Goal: Transaction & Acquisition: Purchase product/service

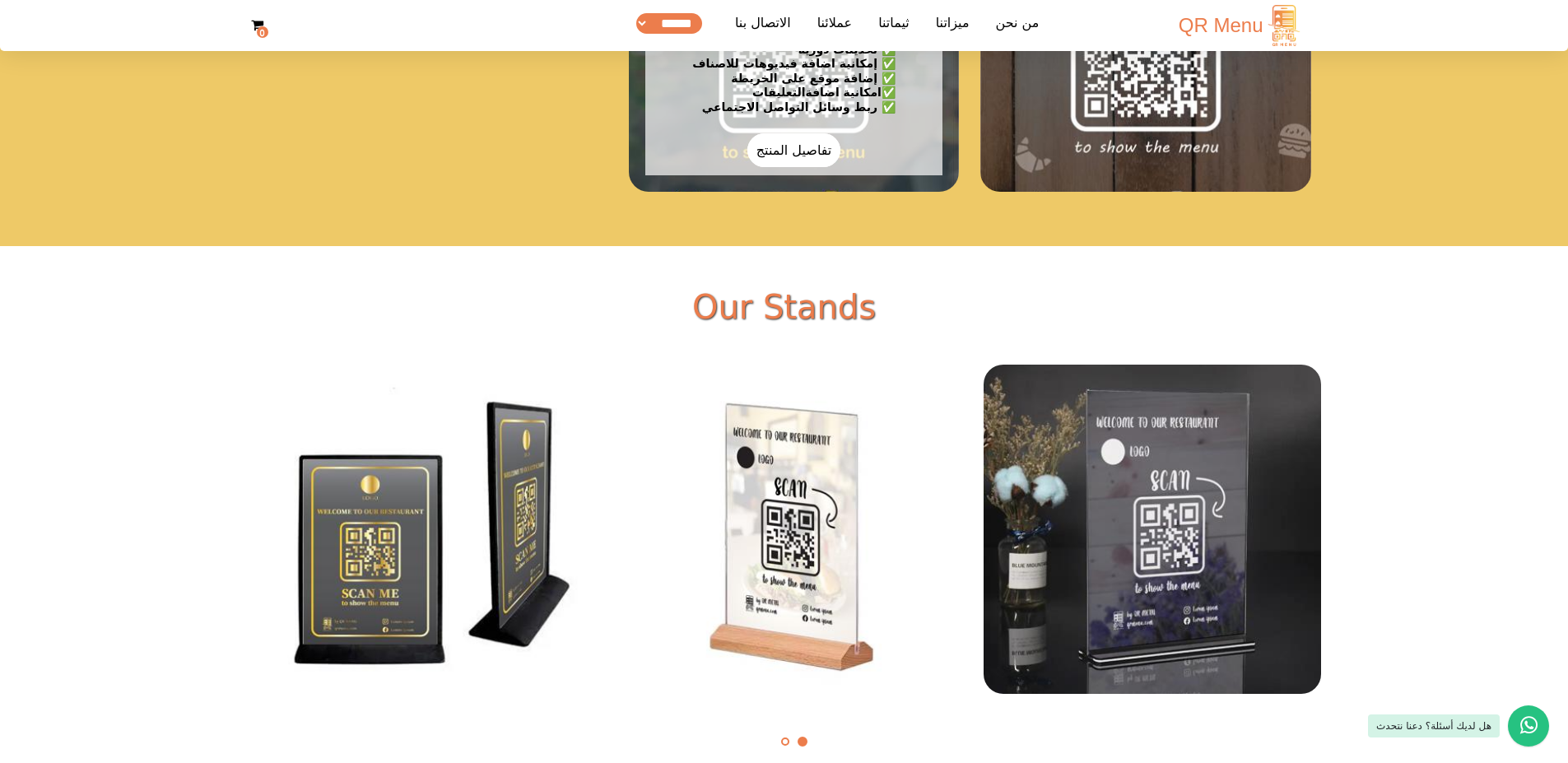
scroll to position [3218, 0]
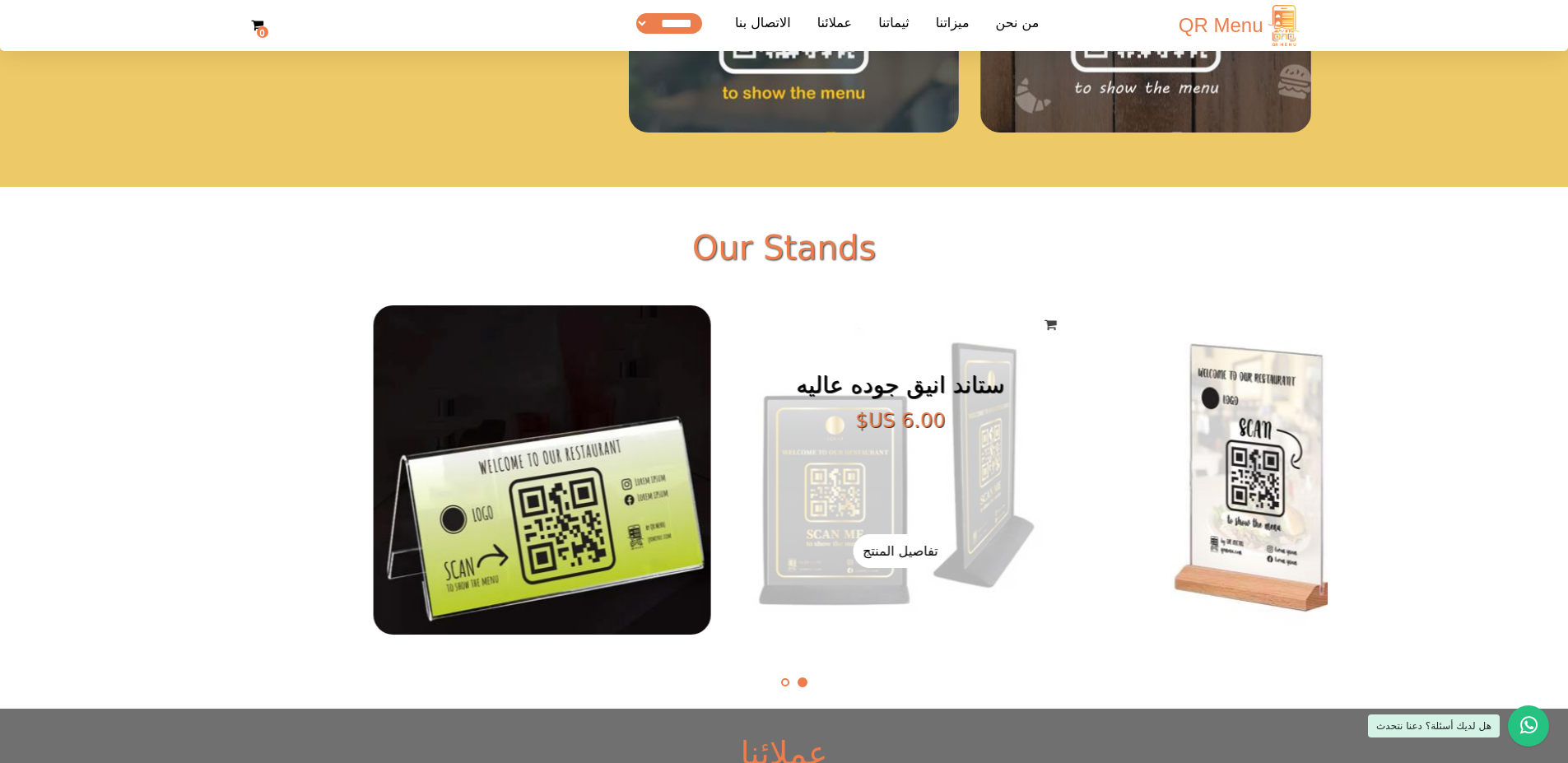
drag, startPoint x: 523, startPoint y: 508, endPoint x: 1052, endPoint y: 511, distance: 529.0
click at [844, 375] on figcaption "ستاند انيق جوده عاليه ‏6.00 US$ تفاصيل المنتج اضافة للعربة" at bounding box center [900, 470] width 336 height 330
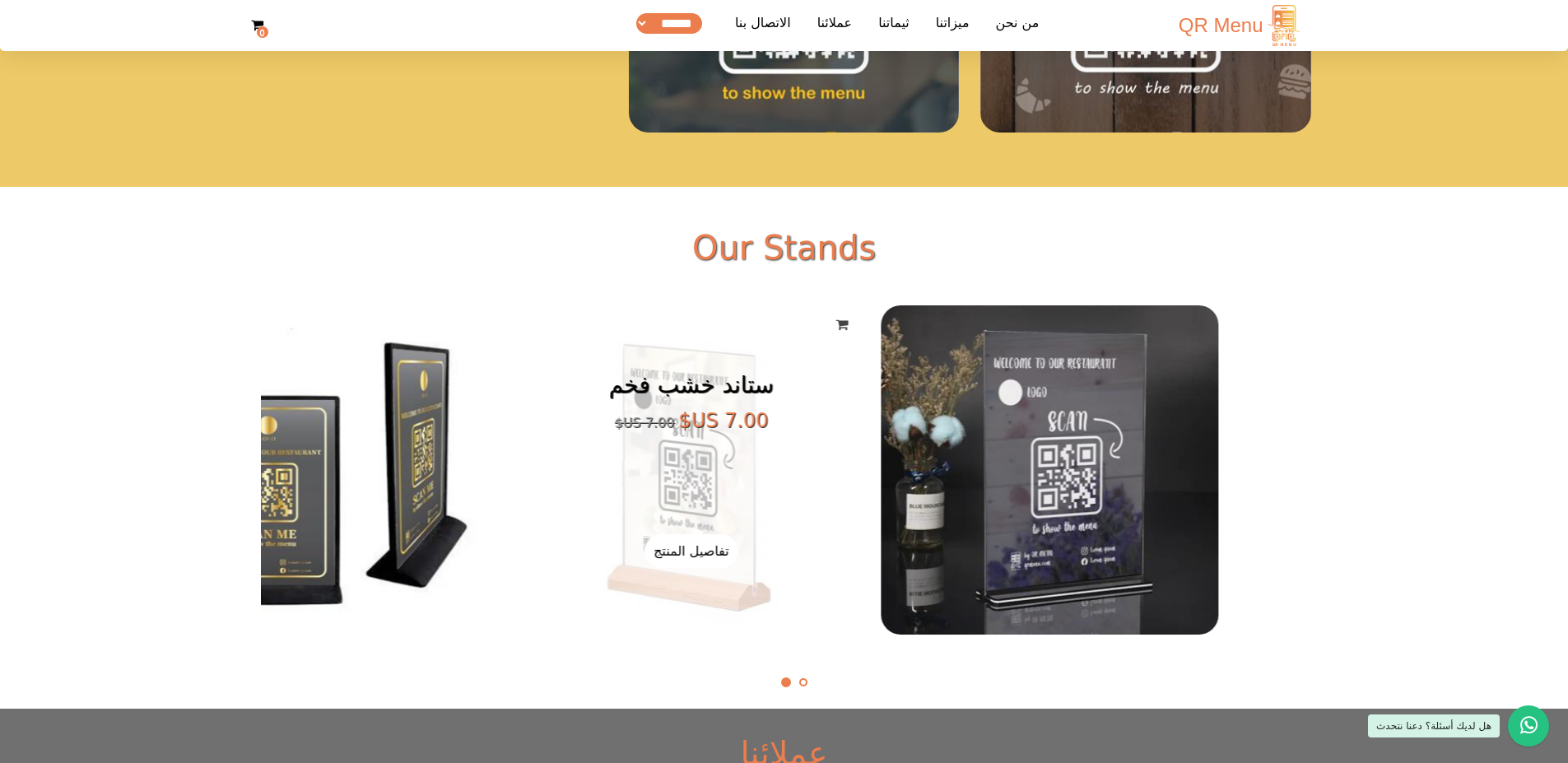
drag, startPoint x: 1125, startPoint y: 498, endPoint x: 558, endPoint y: 426, distance: 571.6
click at [558, 375] on figcaption "ستاند خشب فخم ‏7.00 US$ ‏7.00 US$ تفاصيل المنتج اضافة للعربة" at bounding box center [691, 470] width 336 height 330
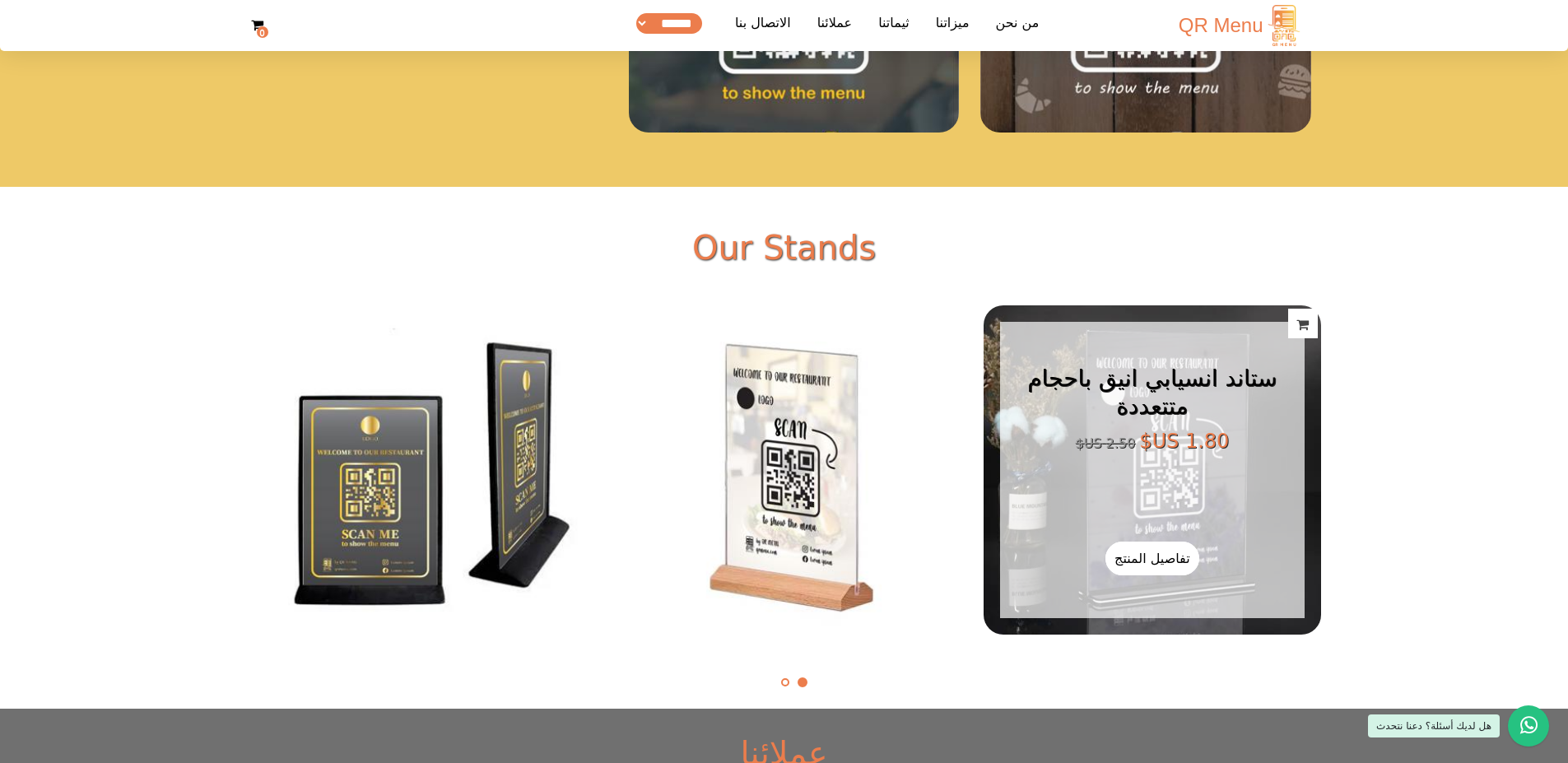
scroll to position [3645, 0]
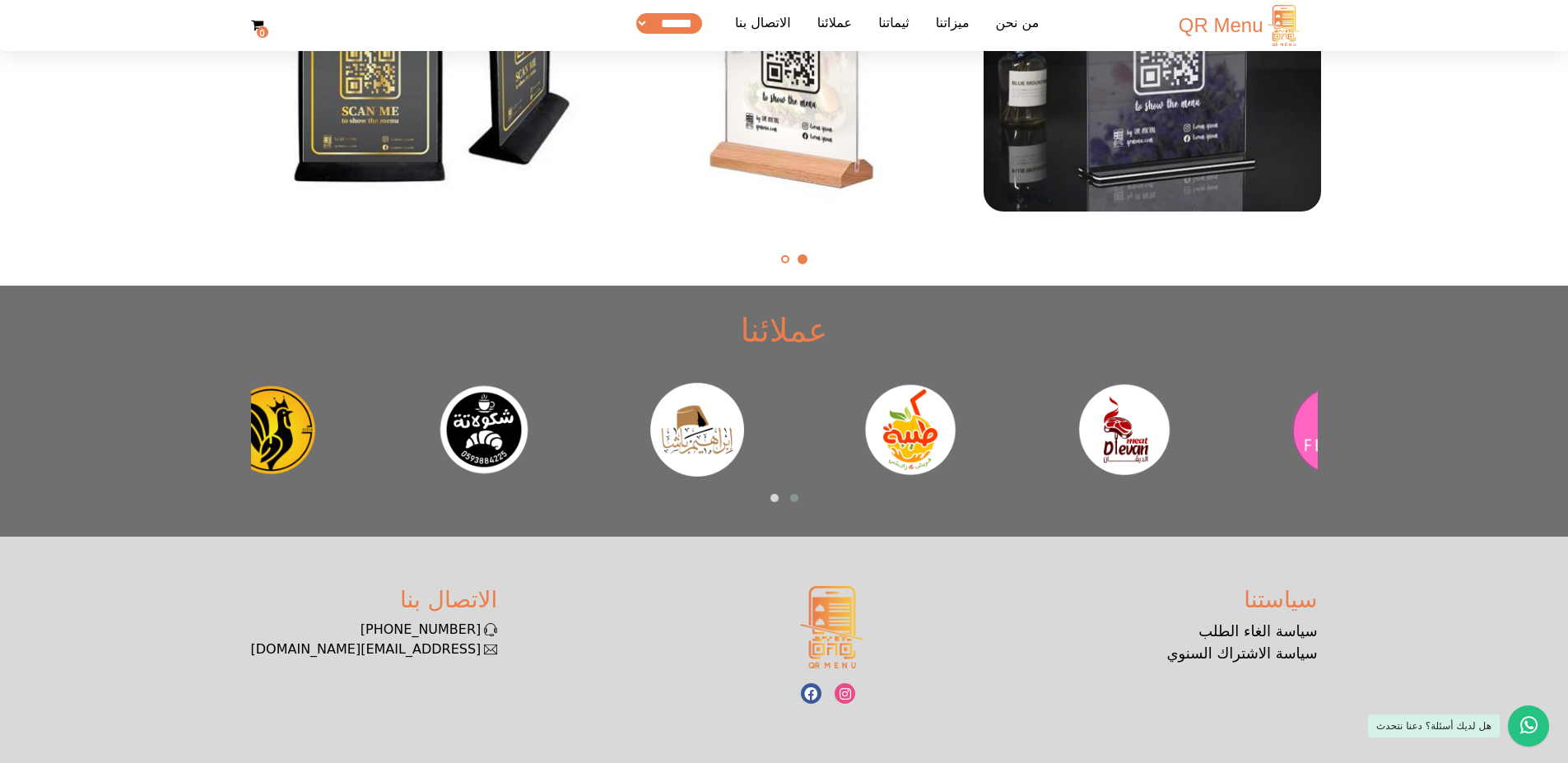
drag, startPoint x: 412, startPoint y: 438, endPoint x: 769, endPoint y: 440, distance: 357.0
click at [769, 375] on div at bounding box center [697, 429] width 187 height 94
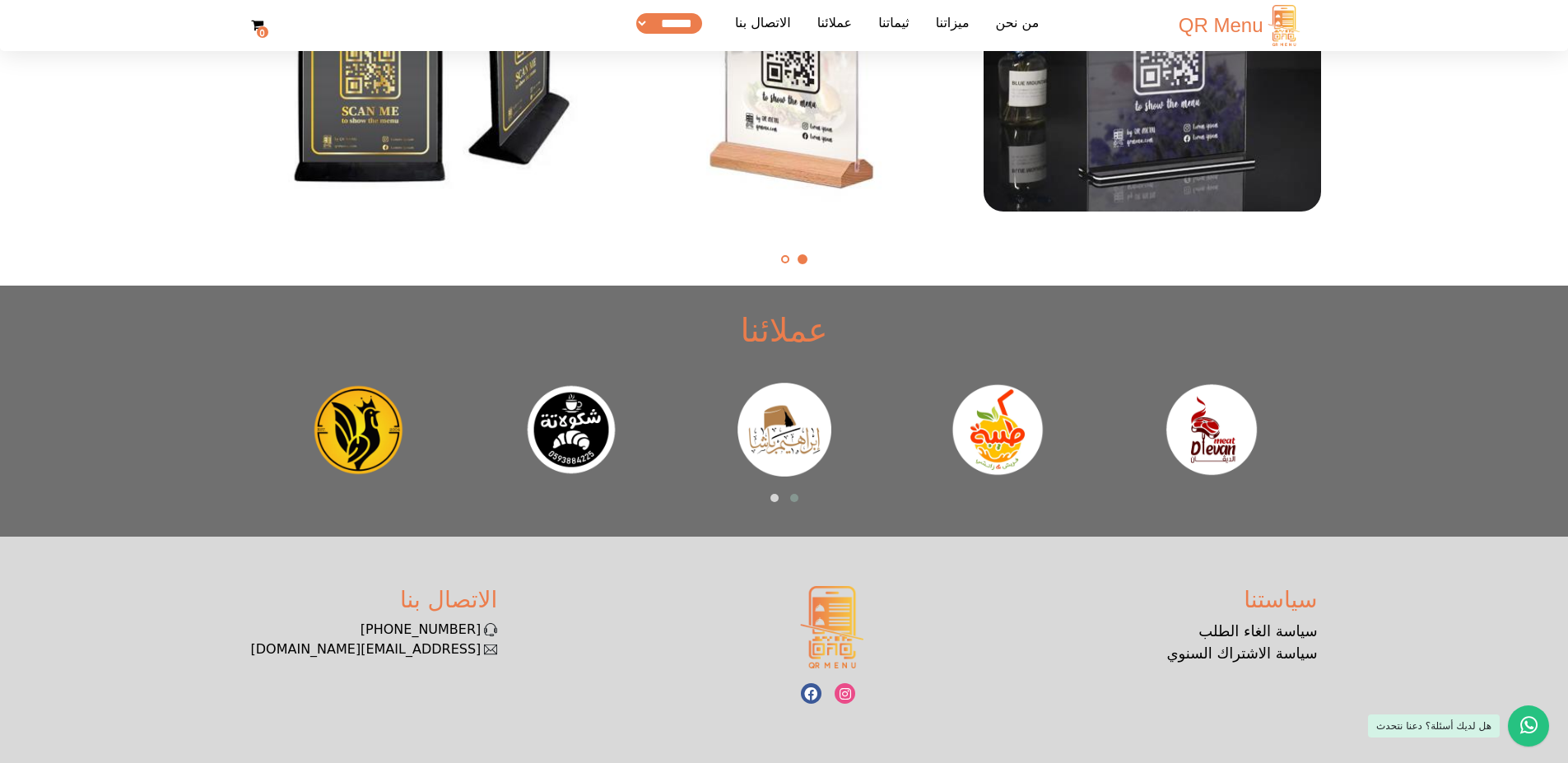
drag, startPoint x: 745, startPoint y: 431, endPoint x: 1011, endPoint y: 427, distance: 266.0
click at [831, 375] on img at bounding box center [784, 429] width 94 height 94
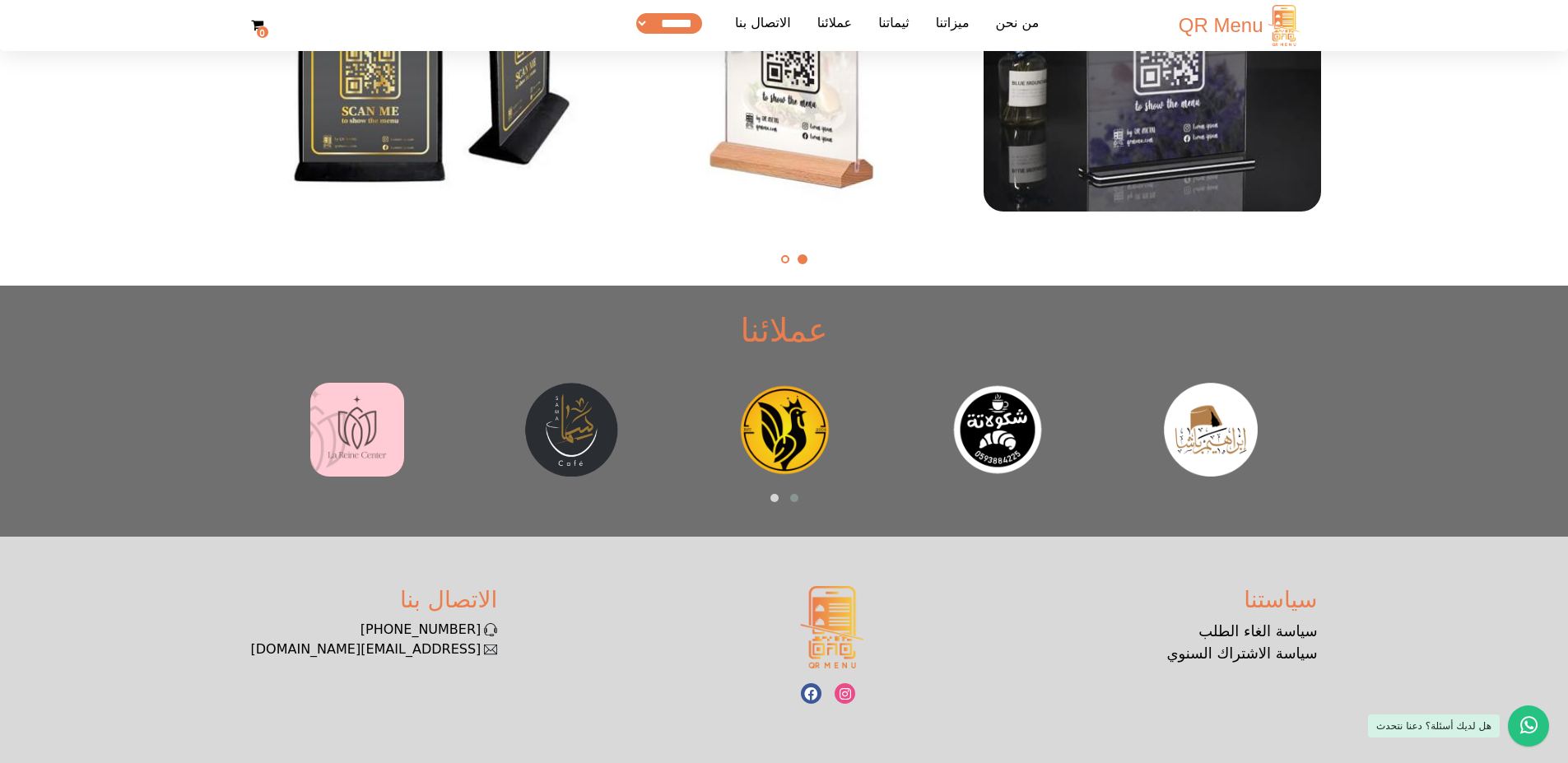
drag, startPoint x: 887, startPoint y: 436, endPoint x: 1198, endPoint y: 434, distance: 311.0
click at [844, 375] on div at bounding box center [784, 429] width 214 height 120
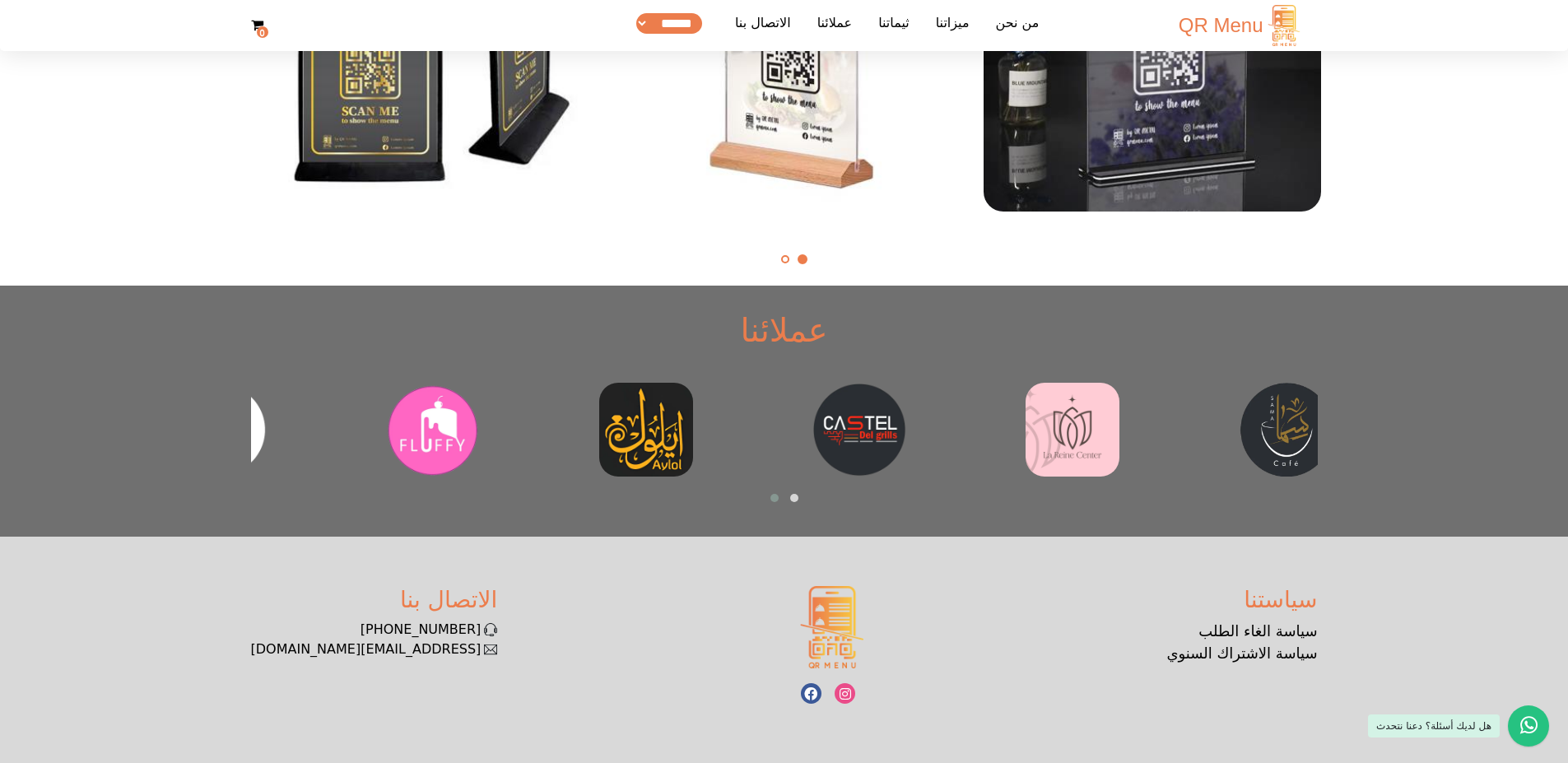
drag, startPoint x: 944, startPoint y: 379, endPoint x: 1232, endPoint y: 356, distance: 288.9
click at [844, 356] on div "عملائنا ‹ ›" at bounding box center [784, 411] width 1087 height 202
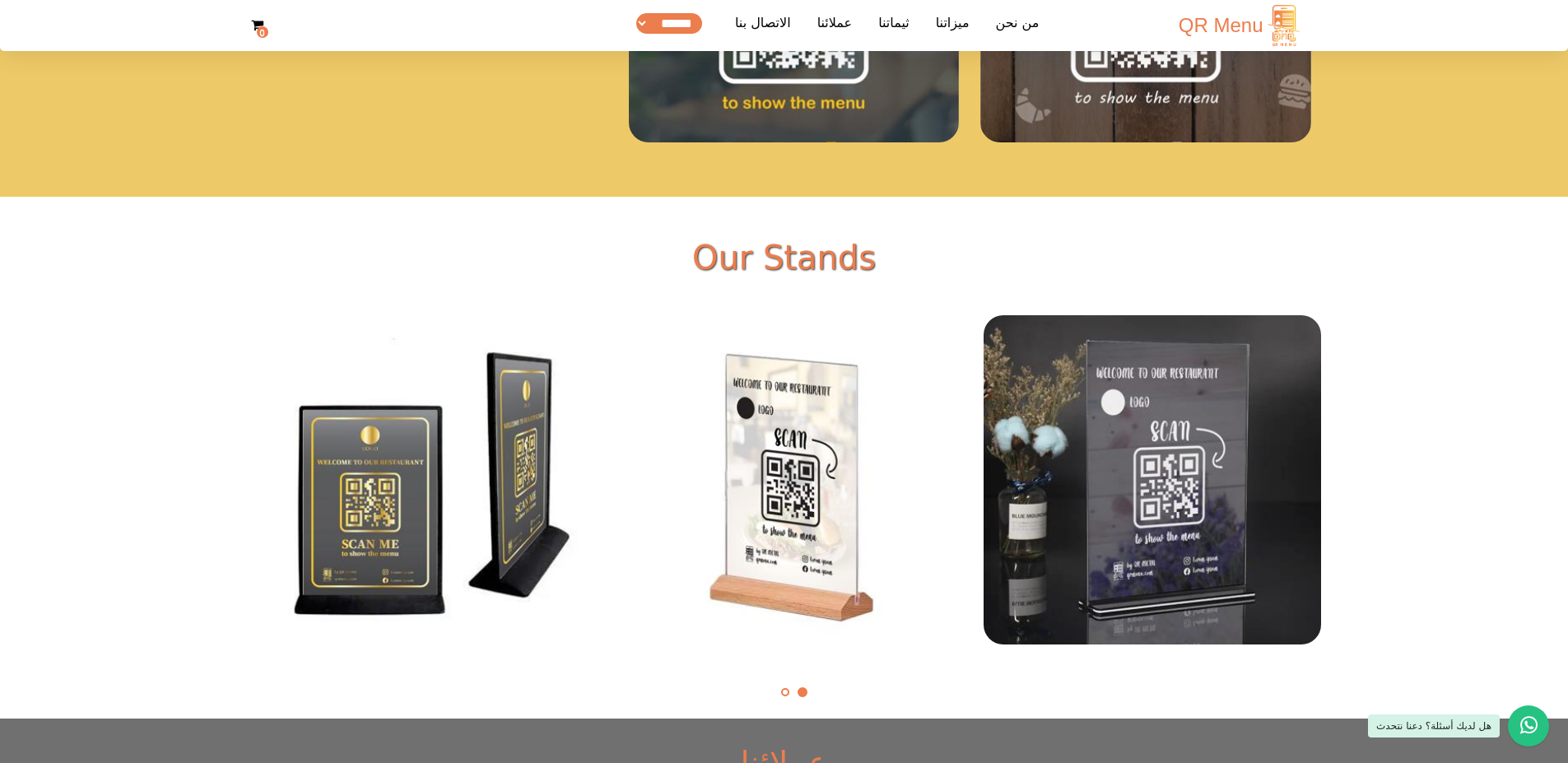
scroll to position [3223, 0]
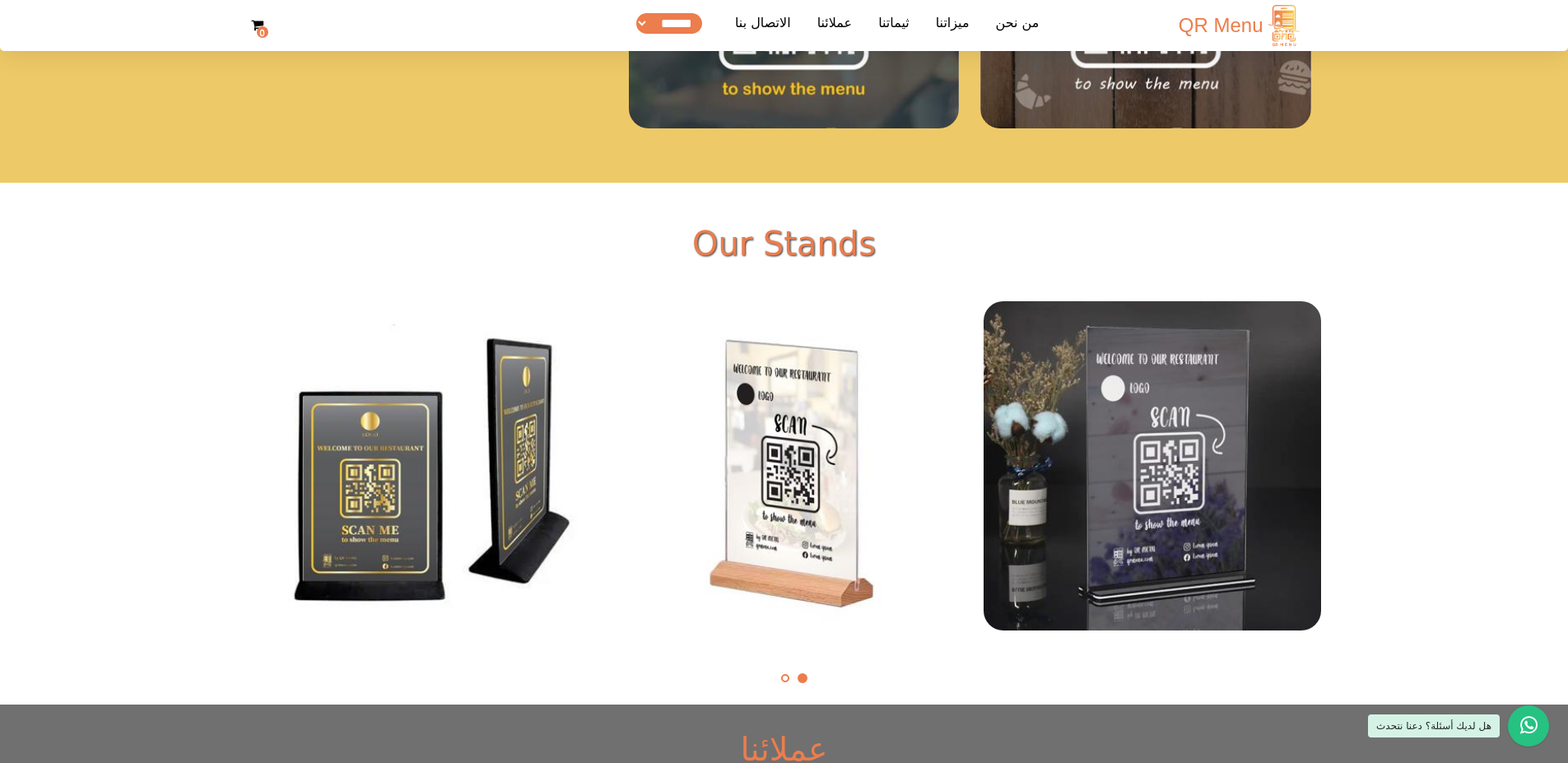
click at [790, 375] on button at bounding box center [785, 678] width 16 height 9
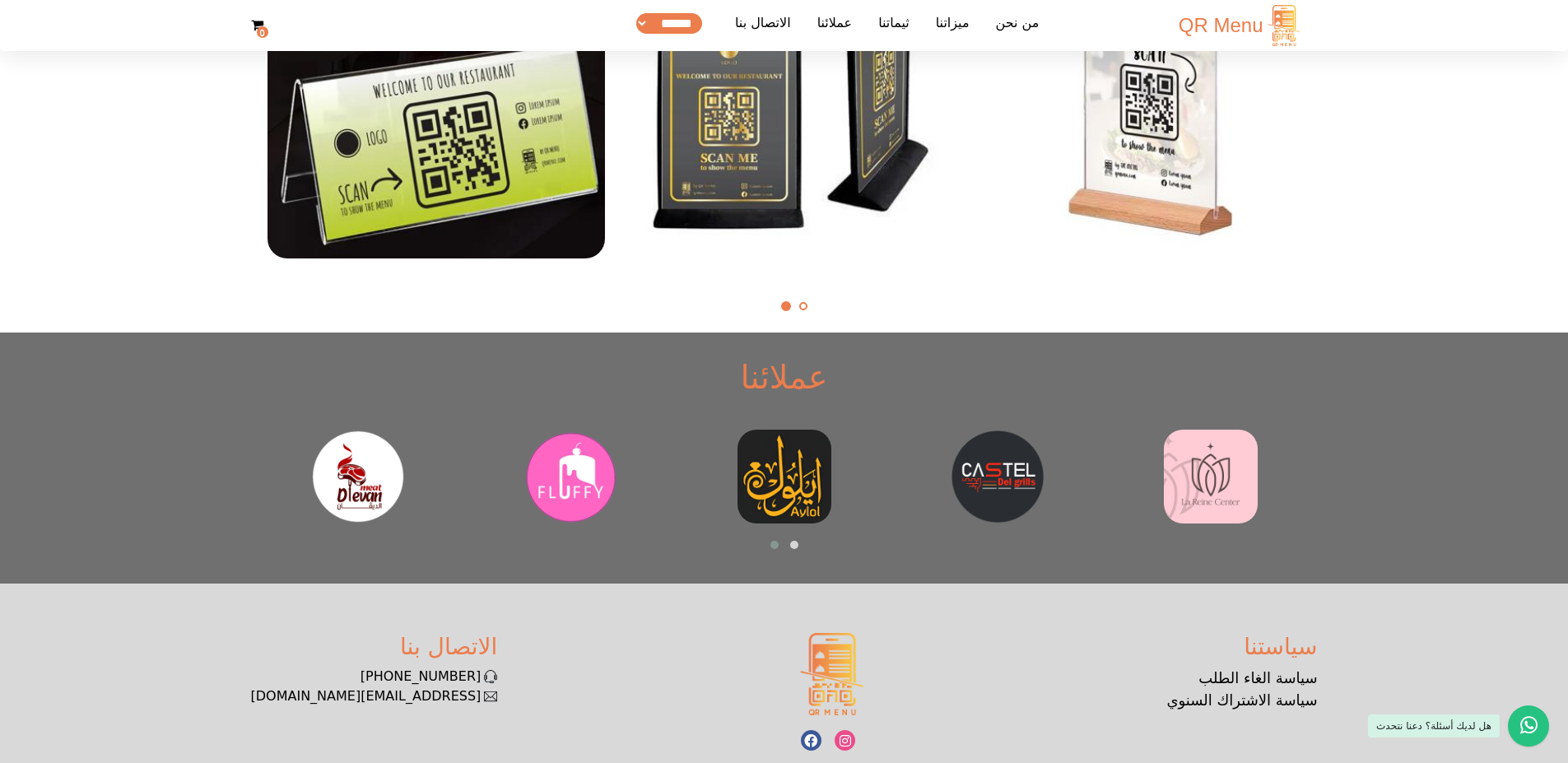
scroll to position [3645, 0]
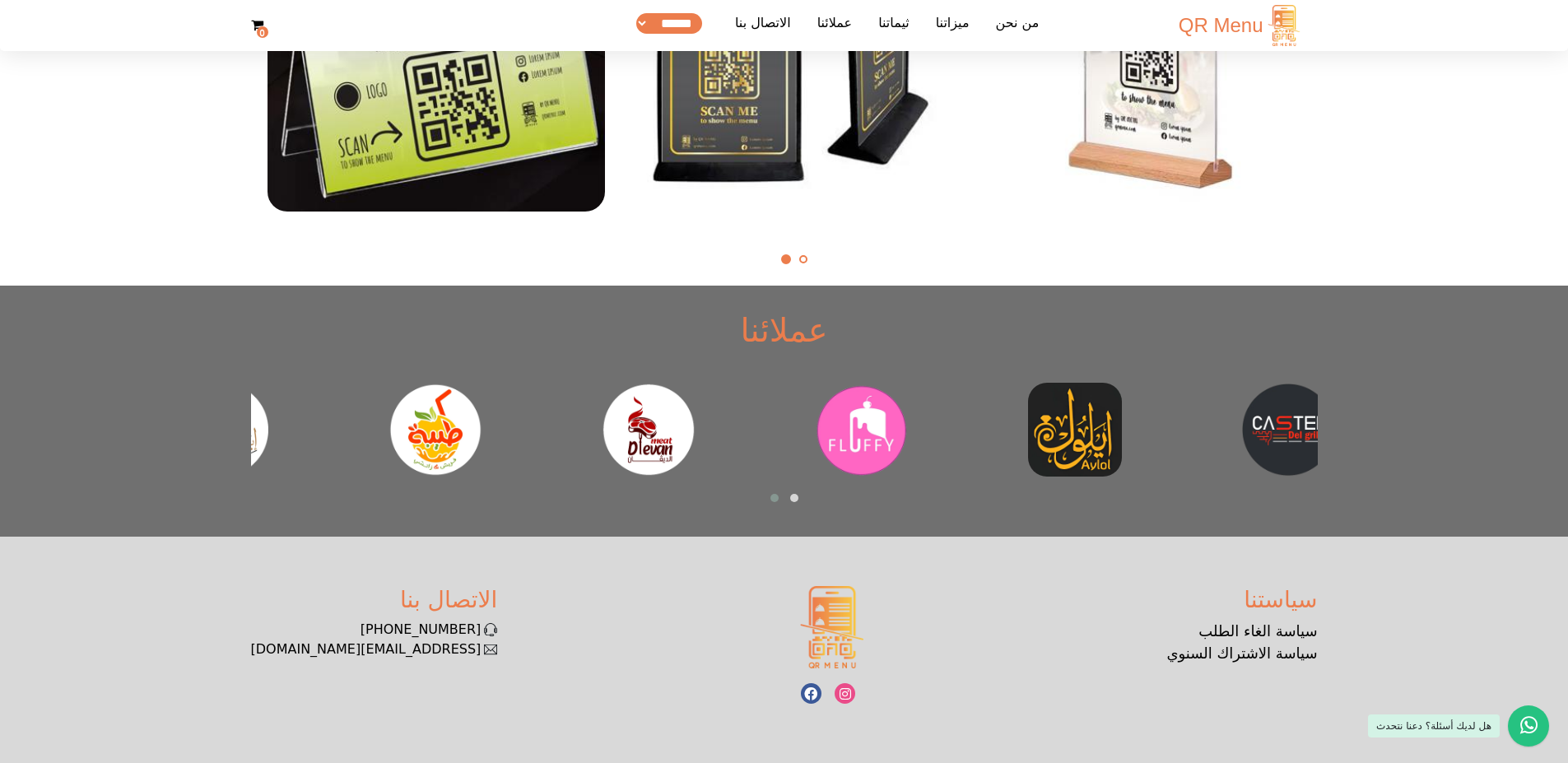
drag, startPoint x: 422, startPoint y: 471, endPoint x: 772, endPoint y: 459, distance: 350.2
click at [741, 375] on div at bounding box center [648, 429] width 187 height 94
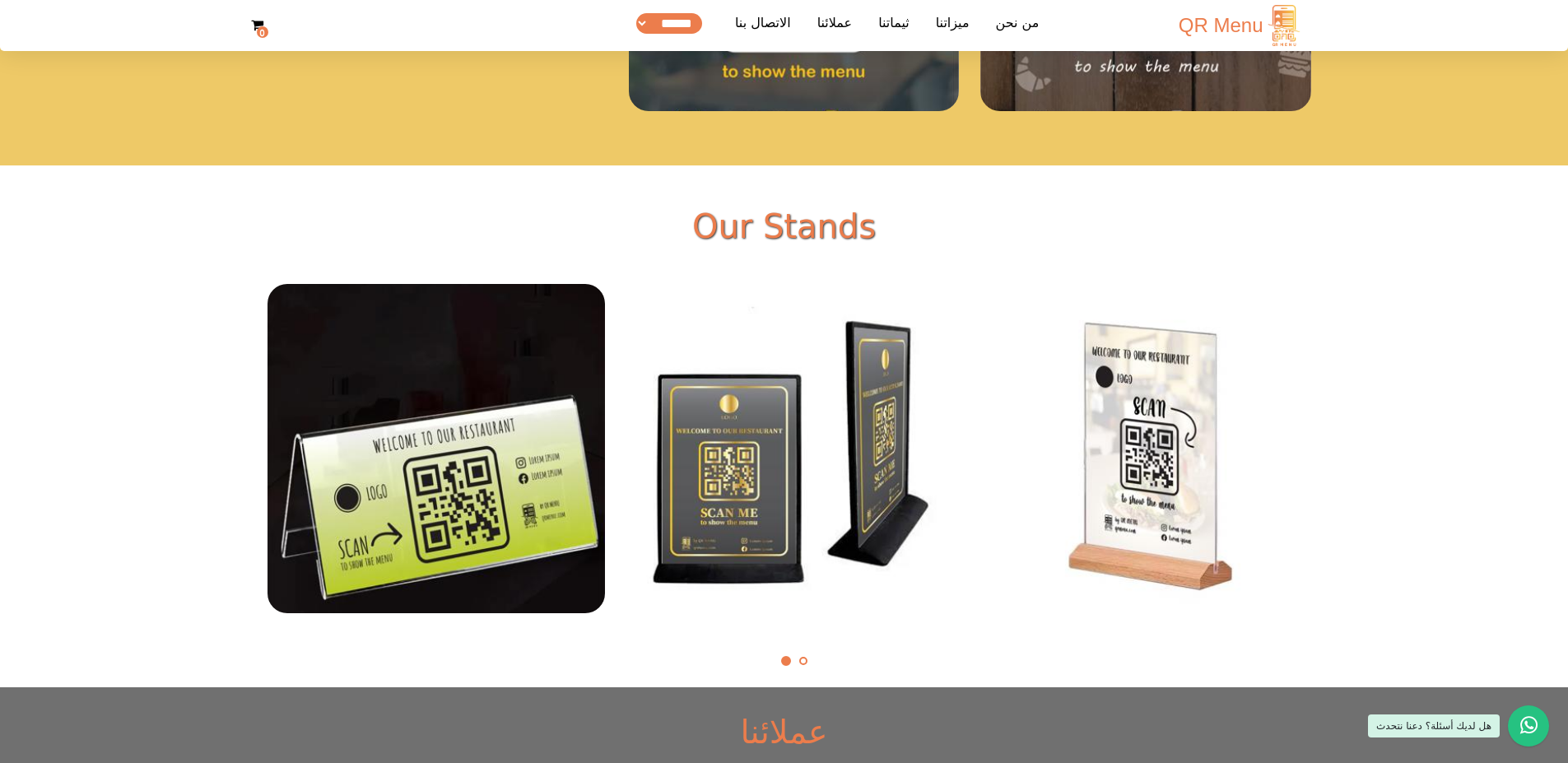
scroll to position [3239, 0]
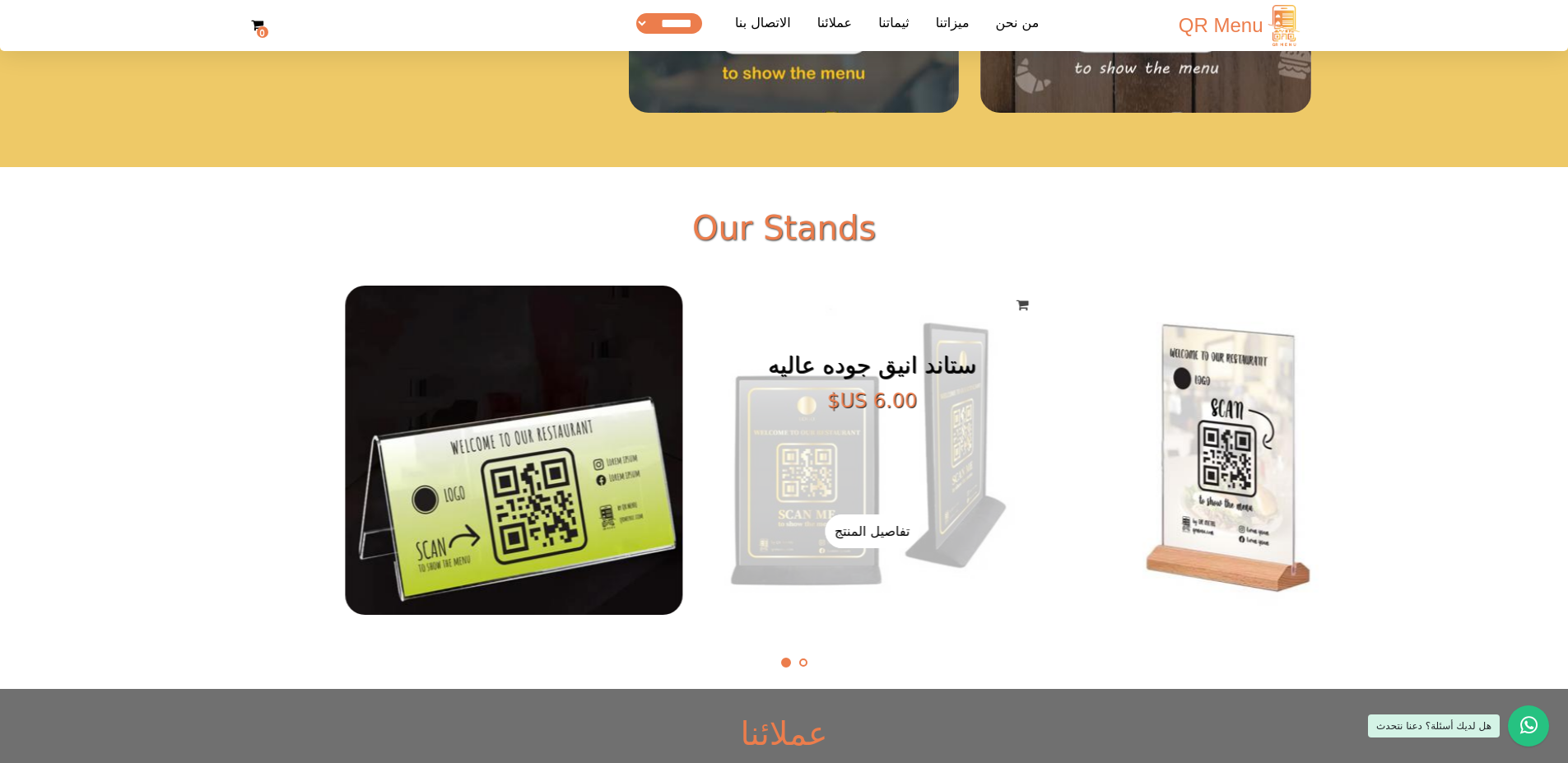
drag, startPoint x: 633, startPoint y: 485, endPoint x: 1034, endPoint y: 485, distance: 401.0
click at [844, 375] on figcaption "ستاند انيق جوده عاليه ‏6.00 US$ تفاصيل المنتج اضافة للعربة" at bounding box center [872, 450] width 336 height 330
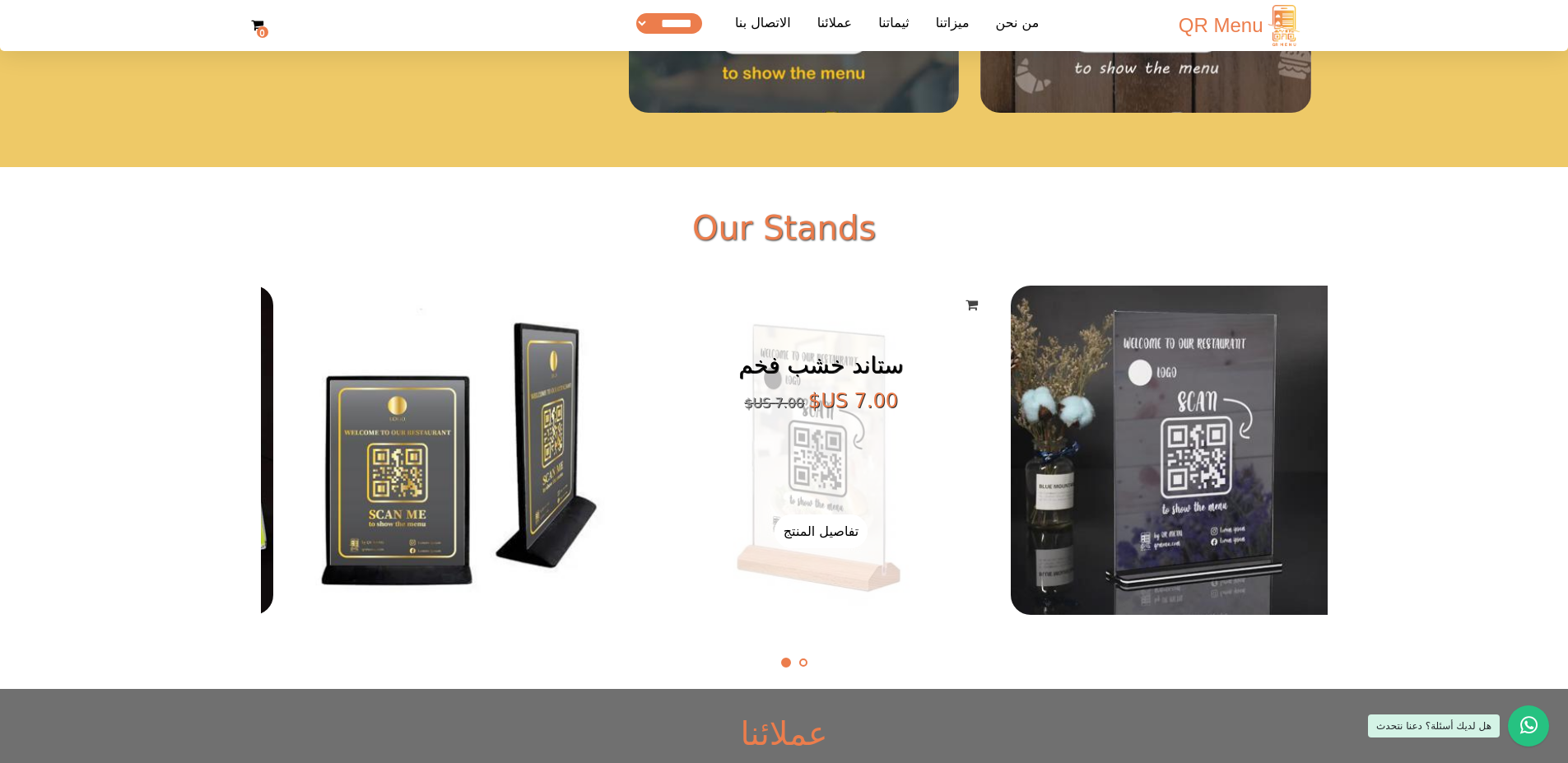
drag, startPoint x: 1165, startPoint y: 522, endPoint x: 739, endPoint y: 466, distance: 429.7
click at [739, 375] on figcaption "ستاند خشب فخم ‏7.00 US$ ‏7.00 US$ تفاصيل المنتج اضافة للعربة" at bounding box center [821, 450] width 336 height 330
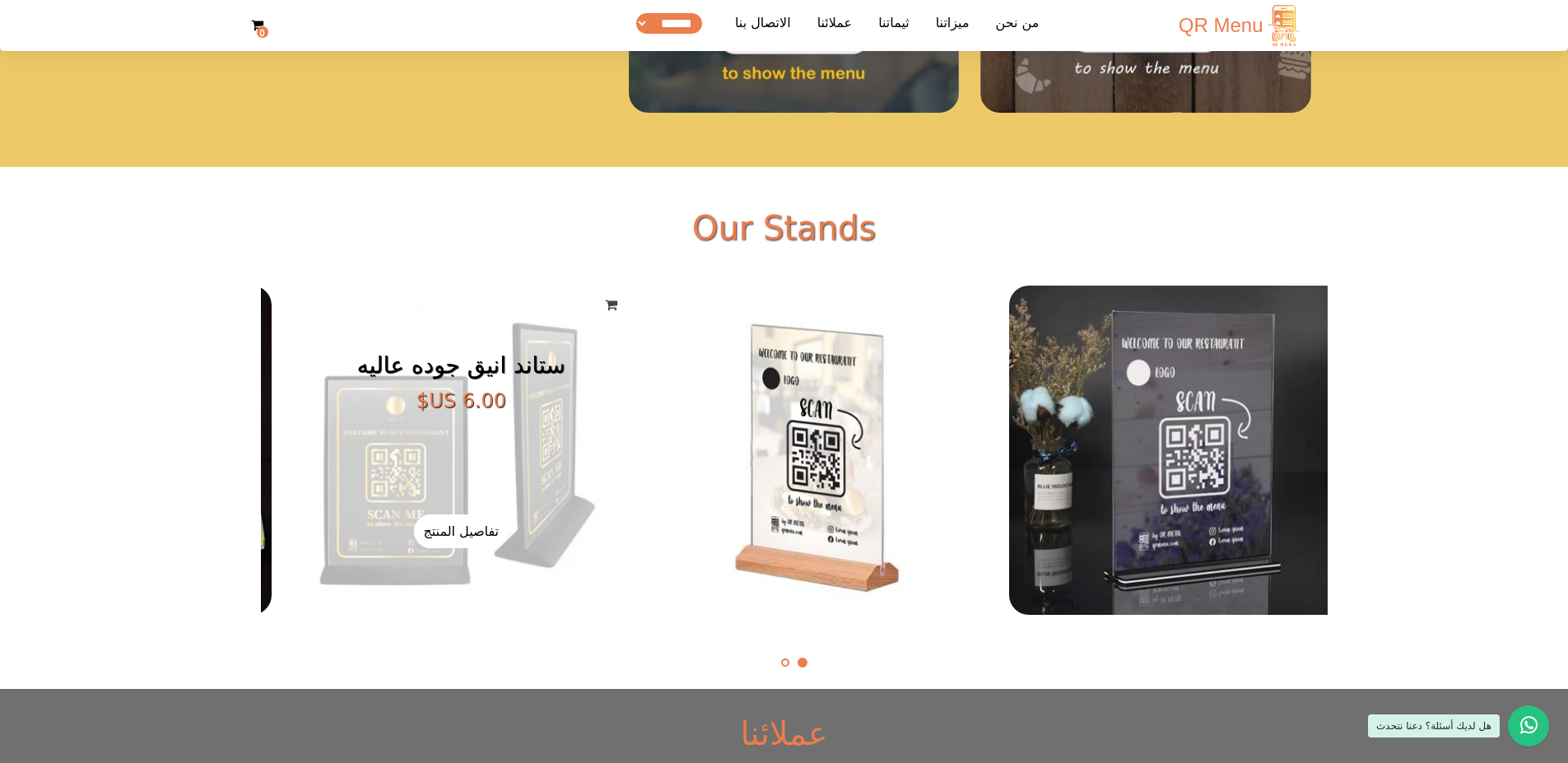
drag, startPoint x: 566, startPoint y: 524, endPoint x: 953, endPoint y: 535, distance: 387.2
click at [629, 375] on figcaption "ستاند انيق جوده عاليه ‏6.00 US$ تفاصيل المنتج اضافة للعربة" at bounding box center [461, 450] width 336 height 330
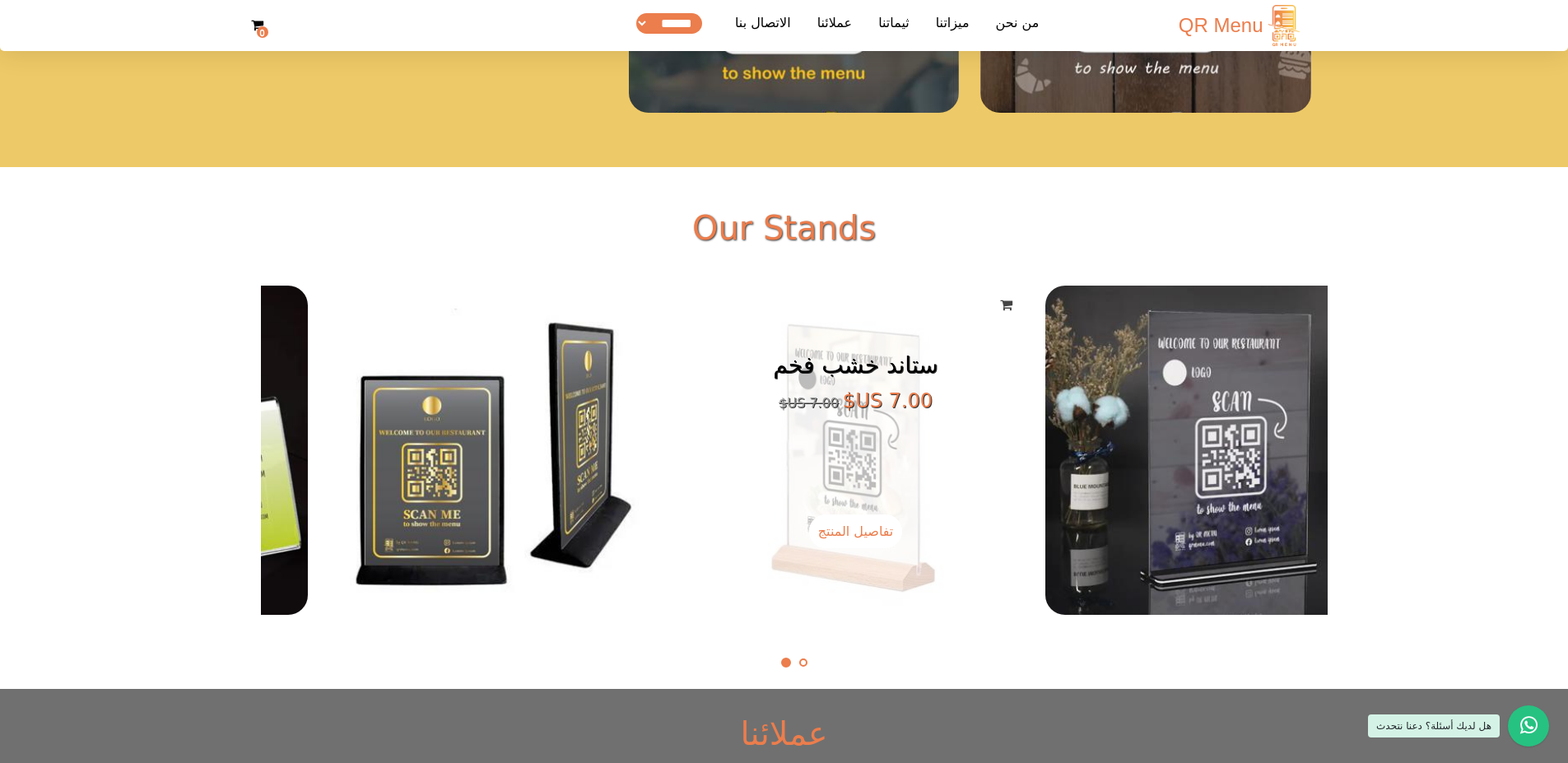
drag, startPoint x: 1162, startPoint y: 557, endPoint x: 757, endPoint y: 540, distance: 405.4
click at [757, 375] on figcaption "ستاند خشب فخم ‏7.00 US$ ‏7.00 US$ تفاصيل المنتج اضافة للعربة" at bounding box center [856, 450] width 336 height 330
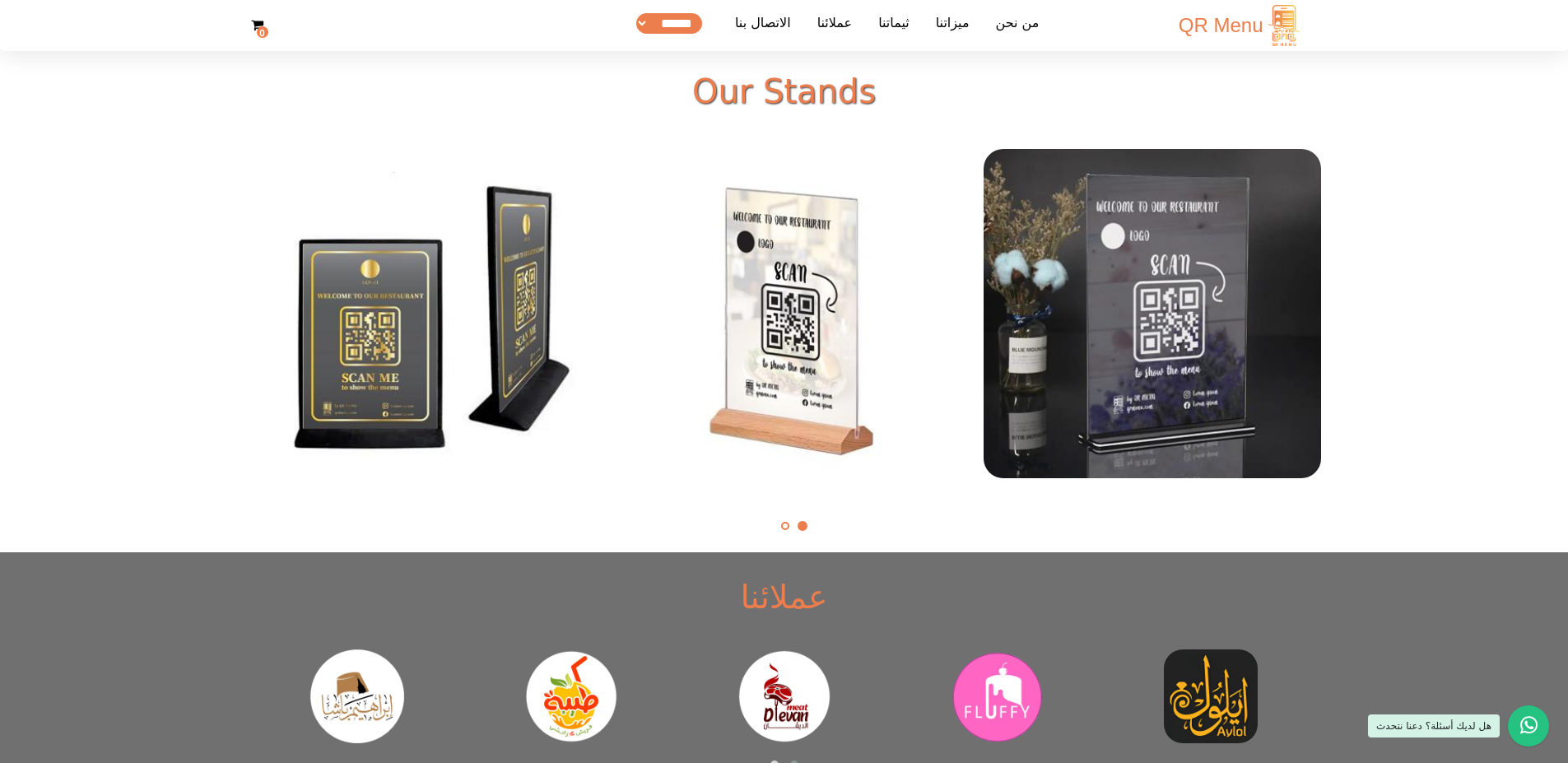
scroll to position [3645, 0]
